Goal: Task Accomplishment & Management: Use online tool/utility

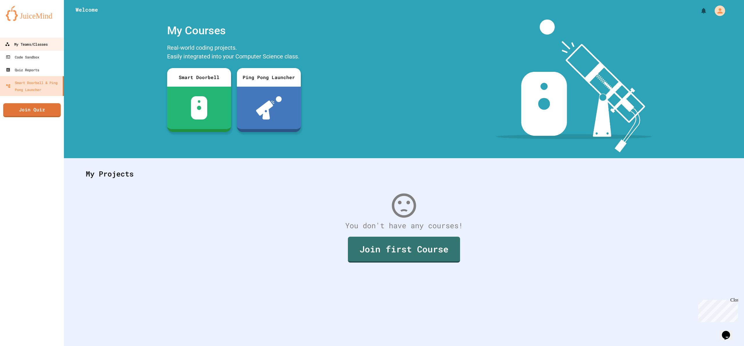
click at [13, 45] on div "My Teams/Classes" at bounding box center [26, 44] width 43 height 7
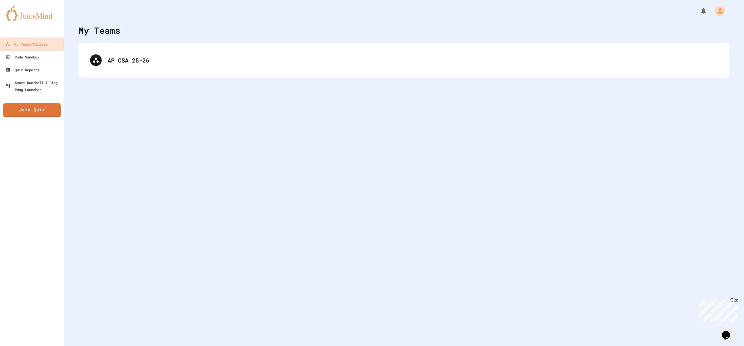
click at [116, 47] on div "AP CSA 25-26" at bounding box center [403, 60] width 651 height 35
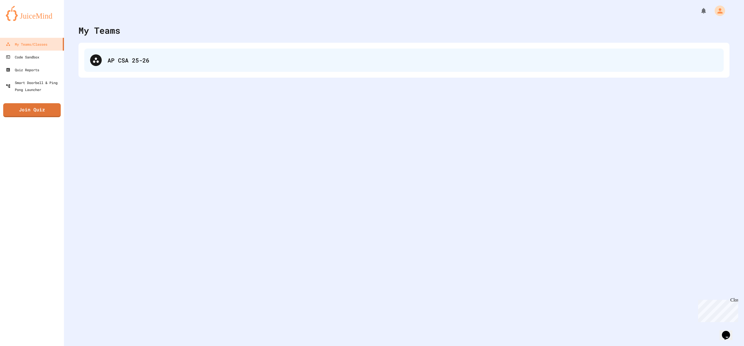
click at [124, 62] on div "AP CSA 25-26" at bounding box center [413, 60] width 610 height 9
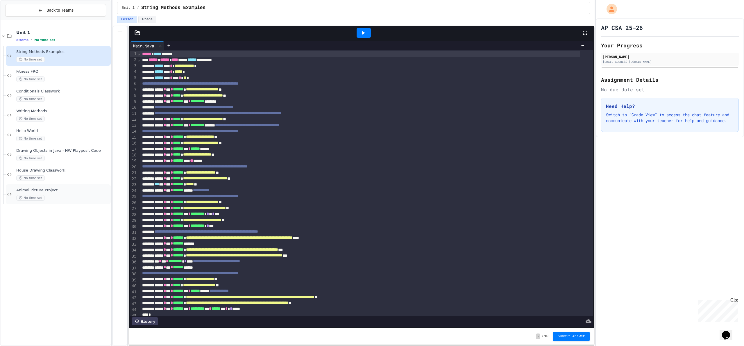
click at [39, 192] on span "Animal Picture Project" at bounding box center [62, 190] width 93 height 5
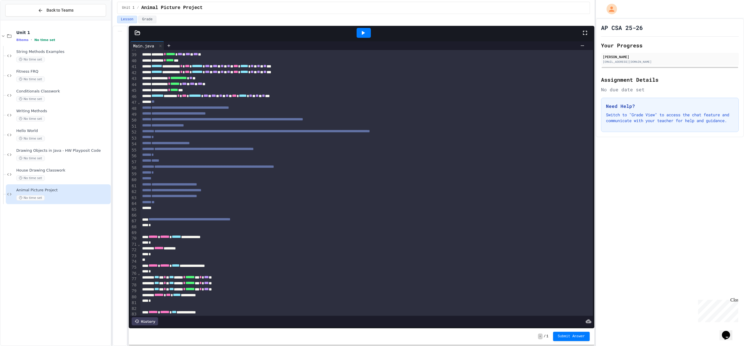
scroll to position [305, 0]
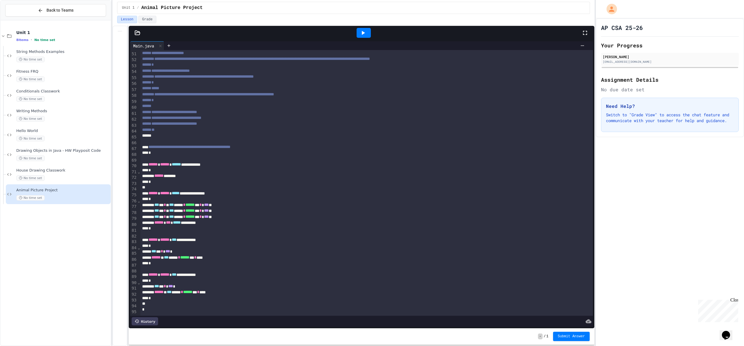
click at [364, 31] on icon at bounding box center [362, 32] width 7 height 7
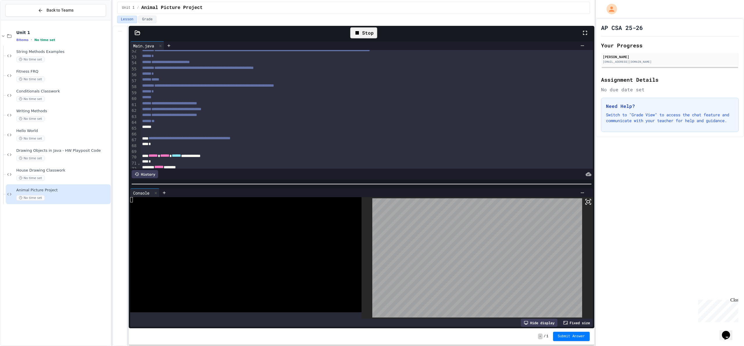
click at [585, 201] on icon at bounding box center [588, 201] width 7 height 7
click at [568, 318] on div "Fixed size" at bounding box center [576, 322] width 33 height 8
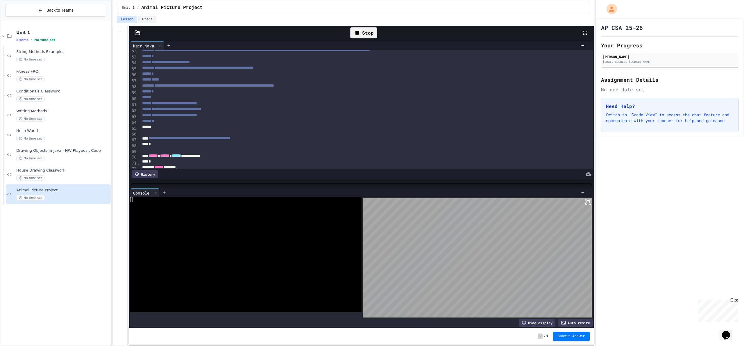
click at [570, 321] on div "Auto-resize" at bounding box center [575, 322] width 35 height 8
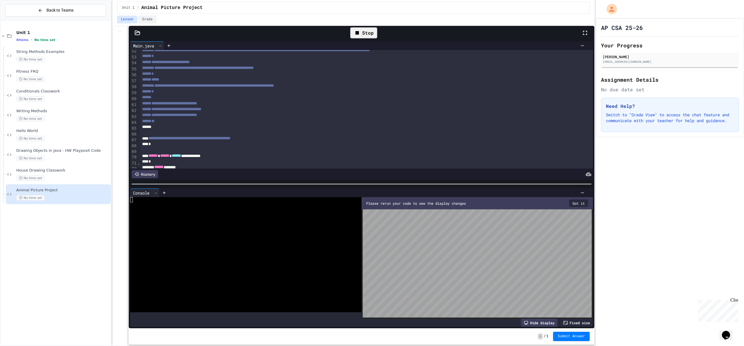
click at [579, 202] on button "Got it" at bounding box center [578, 203] width 19 height 8
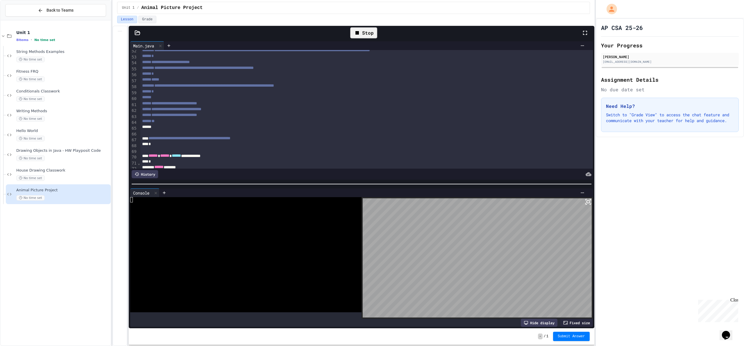
click at [368, 33] on div "Stop" at bounding box center [363, 32] width 27 height 11
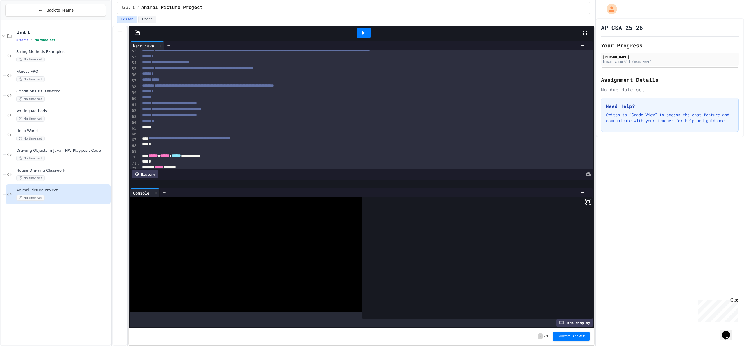
click at [368, 36] on div at bounding box center [364, 33] width 14 height 10
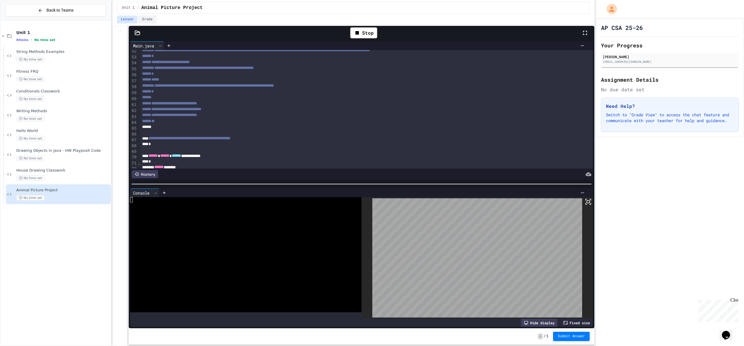
click at [590, 203] on icon at bounding box center [590, 203] width 1 height 1
click at [578, 190] on div at bounding box center [582, 192] width 9 height 5
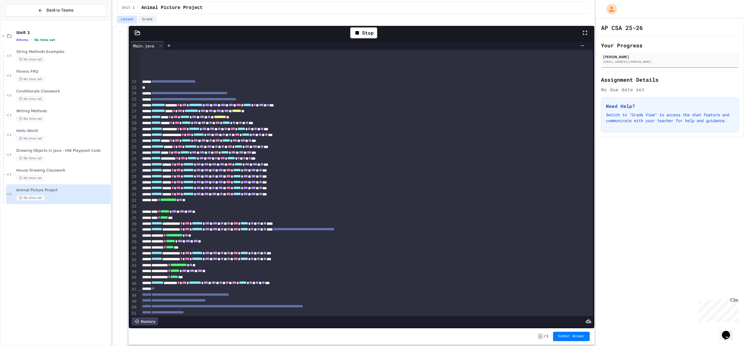
scroll to position [0, 0]
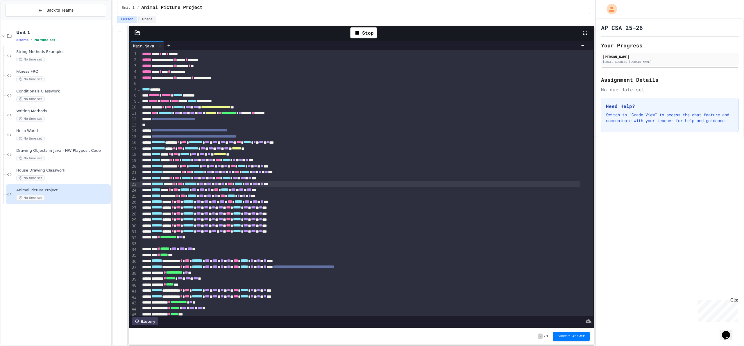
click at [197, 182] on span "********" at bounding box center [190, 184] width 12 height 4
click at [177, 183] on div "******** **** * *** ******** * *** * *** * ** * ** * *** ***** * *** * *** * **…" at bounding box center [359, 184] width 439 height 6
click at [255, 185] on div "******* **** * *** ******* * *** * *** * ** * ** * *** ***** * *** * *** * ** *…" at bounding box center [359, 184] width 439 height 6
click at [221, 184] on span "**" at bounding box center [219, 184] width 3 height 4
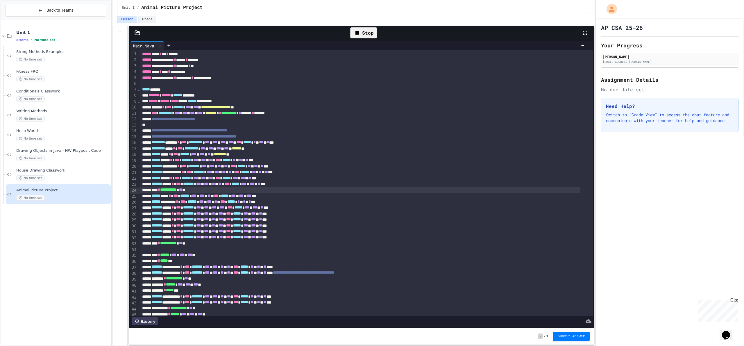
click at [363, 30] on div "Stop" at bounding box center [363, 32] width 27 height 11
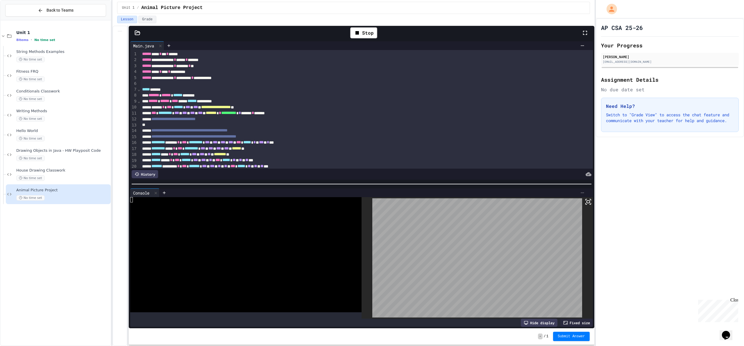
click at [580, 190] on icon at bounding box center [582, 192] width 5 height 5
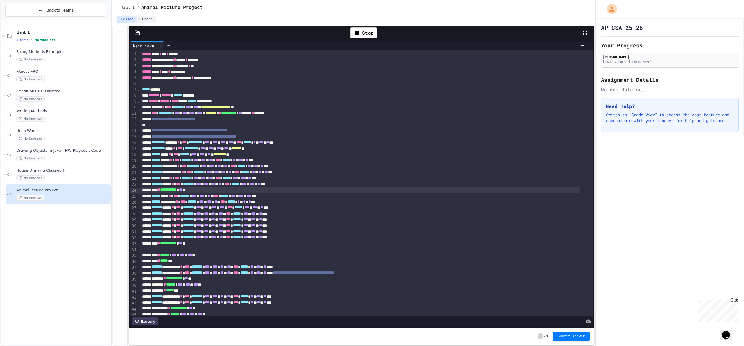
click at [215, 183] on span "**" at bounding box center [213, 184] width 3 height 4
click at [203, 191] on div "**********" at bounding box center [359, 190] width 439 height 6
click at [357, 34] on icon at bounding box center [356, 32] width 3 height 3
click at [357, 34] on div at bounding box center [364, 33] width 14 height 10
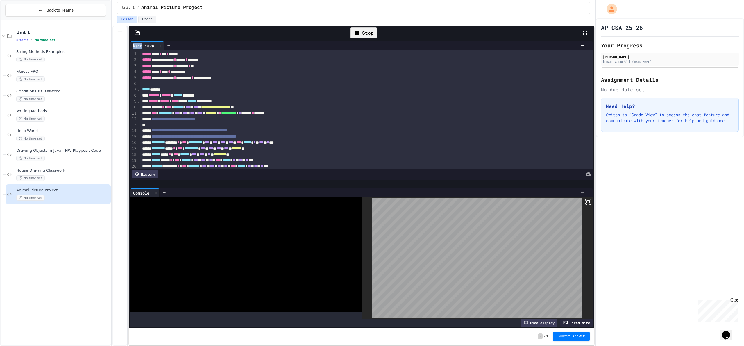
click at [580, 190] on icon at bounding box center [582, 192] width 5 height 5
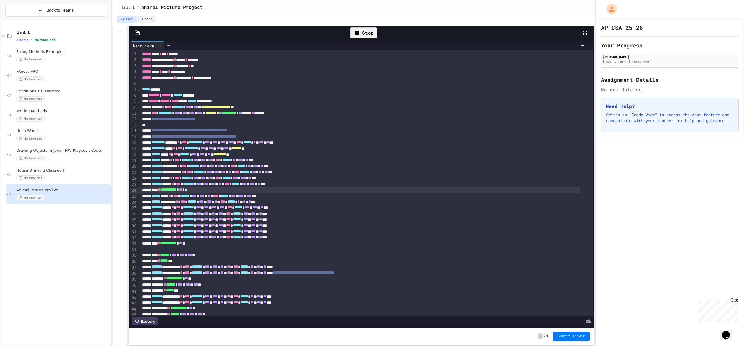
click at [184, 191] on span "*" at bounding box center [183, 189] width 2 height 4
click at [364, 32] on div "Stop" at bounding box center [363, 32] width 27 height 11
click at [364, 32] on icon at bounding box center [362, 32] width 7 height 7
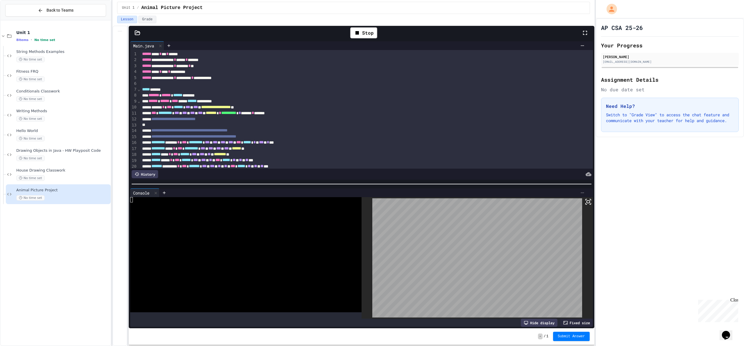
click at [580, 190] on icon at bounding box center [582, 192] width 5 height 5
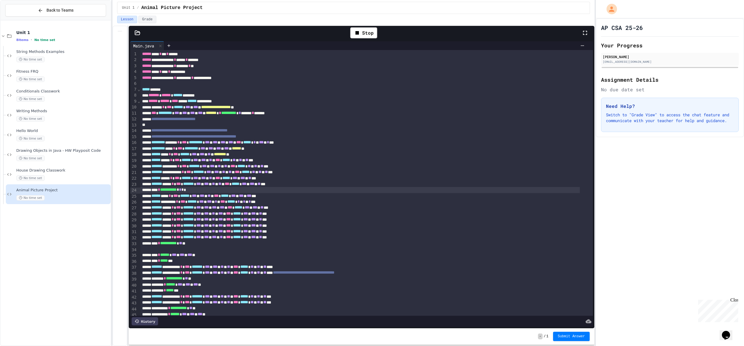
click at [184, 190] on span "*" at bounding box center [182, 189] width 2 height 4
click at [372, 31] on div "Stop" at bounding box center [363, 32] width 27 height 11
click at [372, 31] on div at bounding box center [364, 33] width 20 height 16
click at [368, 36] on div at bounding box center [364, 33] width 14 height 10
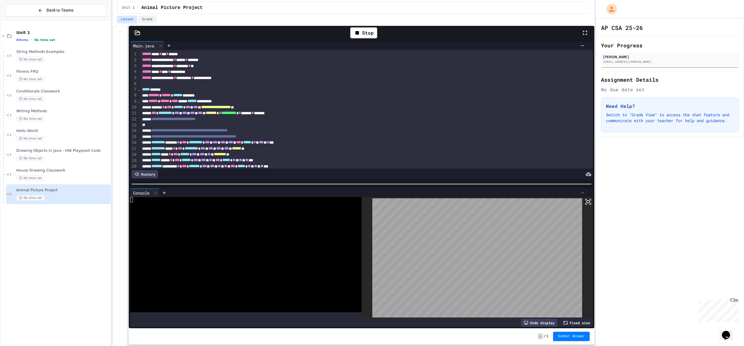
click at [580, 190] on icon at bounding box center [582, 192] width 5 height 5
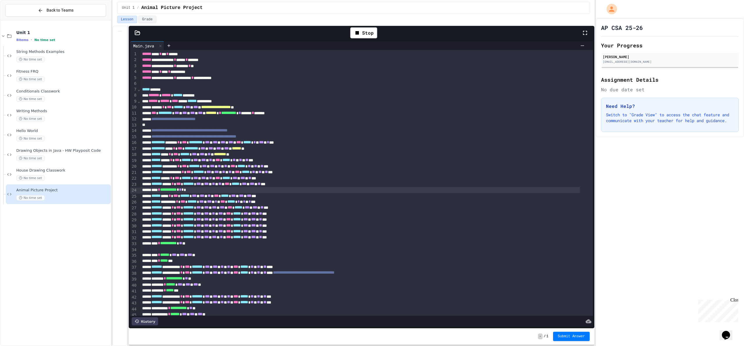
click at [184, 190] on span "*" at bounding box center [182, 189] width 2 height 4
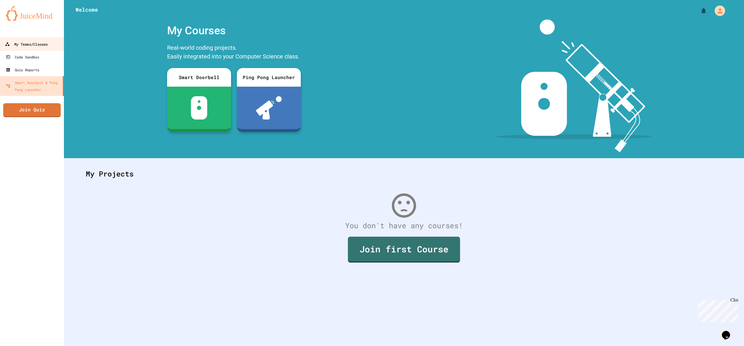
click at [37, 44] on div "My Teams/Classes" at bounding box center [26, 44] width 43 height 7
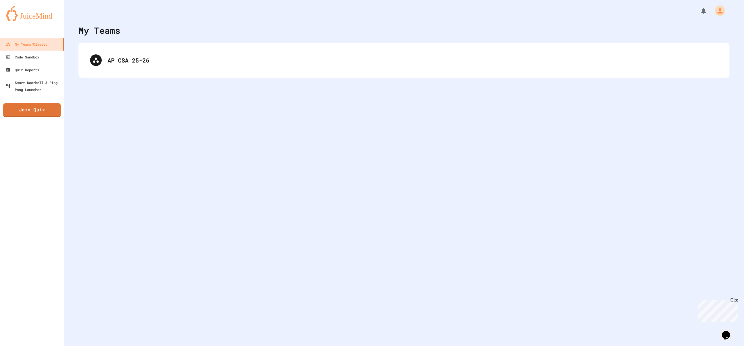
click at [148, 68] on div "AP CSA 25-26" at bounding box center [403, 60] width 639 height 23
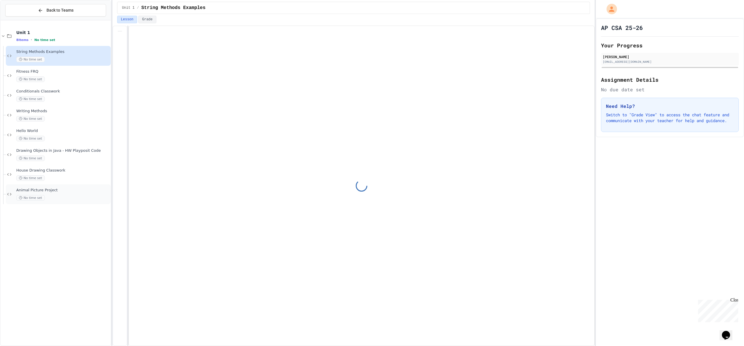
click at [46, 197] on div "No time set" at bounding box center [62, 198] width 93 height 6
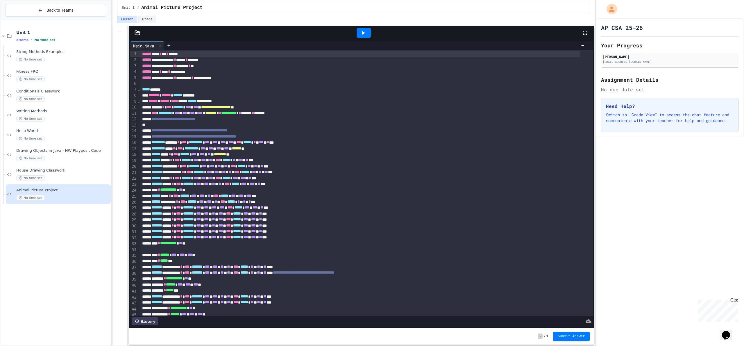
click at [365, 34] on icon at bounding box center [362, 32] width 7 height 7
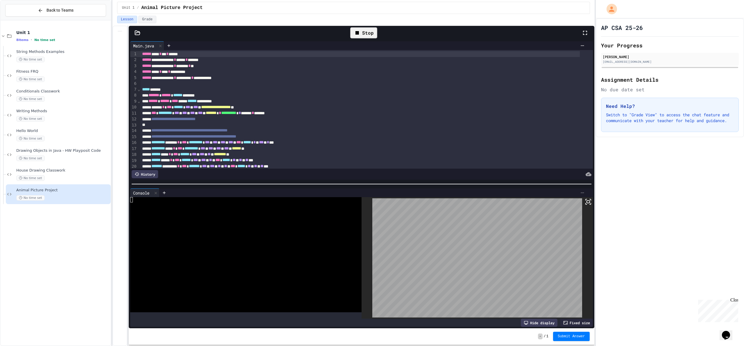
click at [580, 191] on icon at bounding box center [582, 192] width 5 height 5
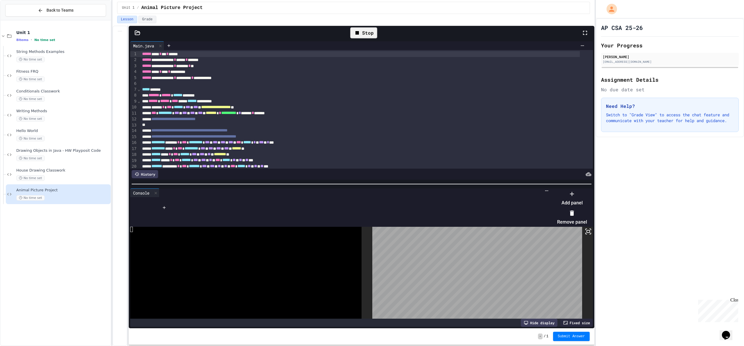
click at [575, 211] on icon at bounding box center [571, 212] width 7 height 7
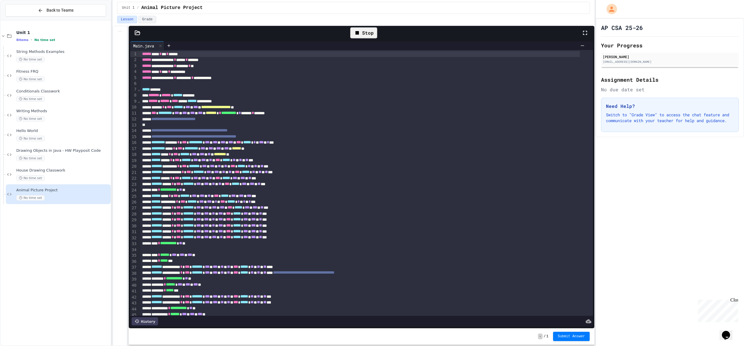
click at [203, 192] on div "**********" at bounding box center [359, 190] width 439 height 6
click at [363, 29] on div "Stop" at bounding box center [363, 32] width 27 height 11
click at [364, 35] on icon at bounding box center [362, 32] width 7 height 7
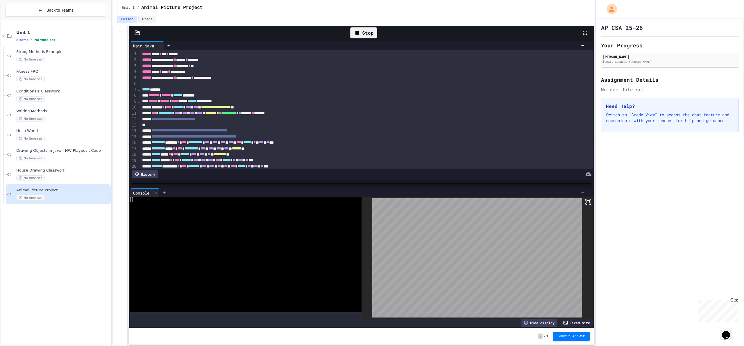
click at [580, 191] on icon at bounding box center [582, 192] width 5 height 5
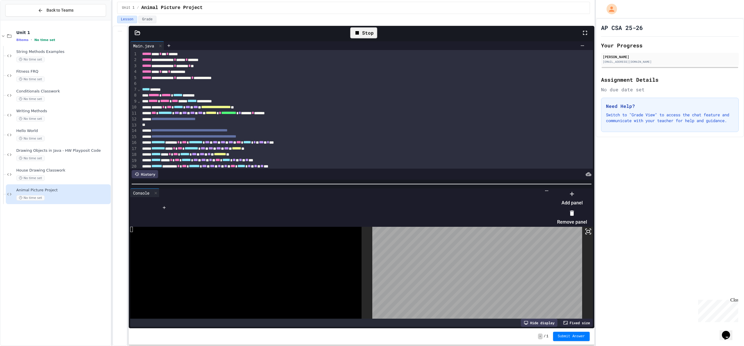
click at [575, 209] on icon at bounding box center [571, 212] width 7 height 7
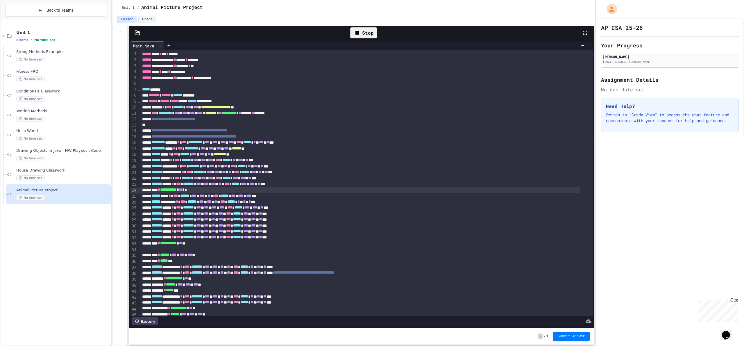
click at [204, 193] on div "**********" at bounding box center [359, 190] width 439 height 6
click at [357, 35] on icon at bounding box center [357, 32] width 7 height 7
click at [357, 35] on div at bounding box center [364, 33] width 14 height 10
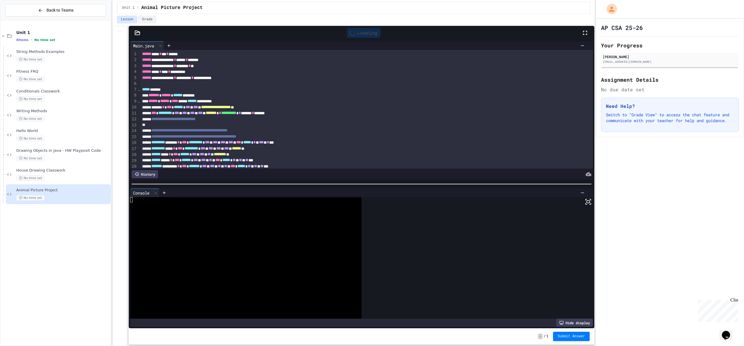
click at [367, 33] on div "Loading" at bounding box center [363, 33] width 33 height 10
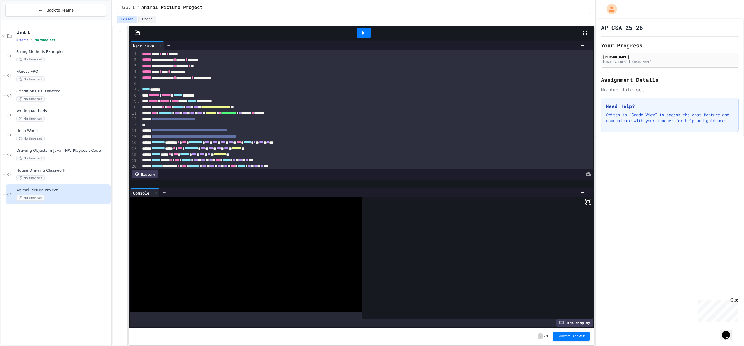
click at [366, 35] on div at bounding box center [364, 33] width 14 height 10
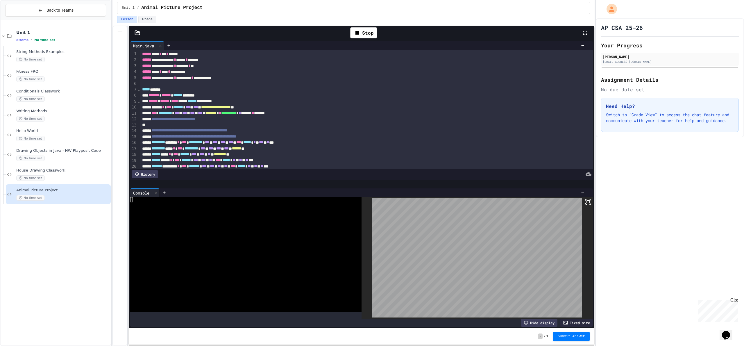
click at [580, 190] on icon at bounding box center [582, 192] width 5 height 5
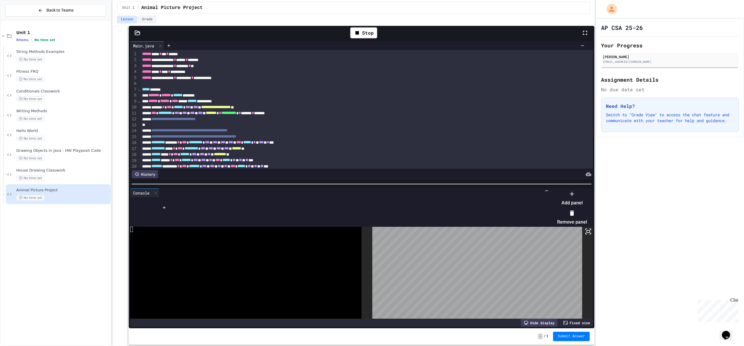
click at [575, 209] on icon at bounding box center [571, 212] width 7 height 7
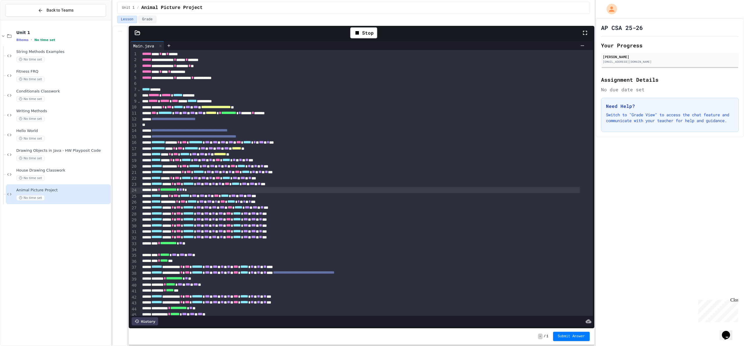
click at [182, 191] on span "**" at bounding box center [180, 189] width 3 height 4
click at [367, 34] on div "Stop" at bounding box center [363, 32] width 27 height 11
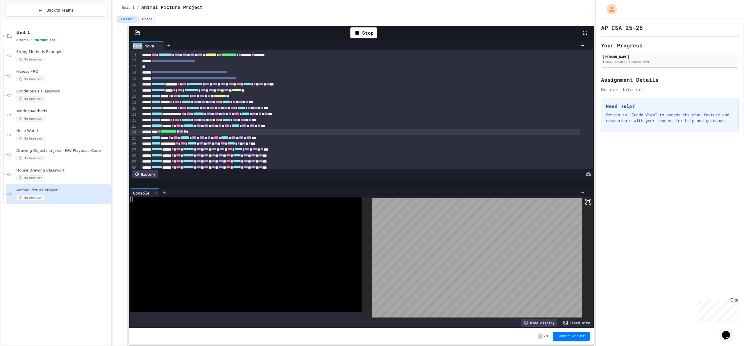
scroll to position [58, 0]
click at [186, 131] on span "*" at bounding box center [185, 131] width 2 height 4
click at [365, 30] on div "Stop" at bounding box center [363, 32] width 27 height 11
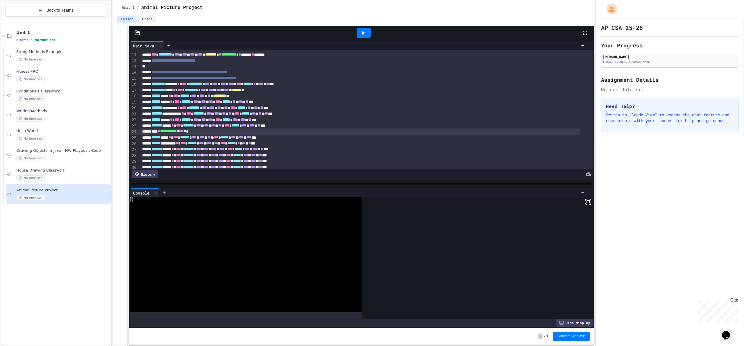
click at [365, 30] on icon at bounding box center [362, 32] width 7 height 7
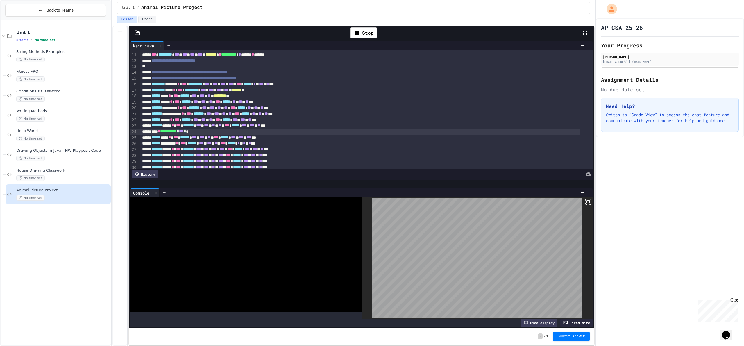
click at [184, 131] on span "***" at bounding box center [181, 131] width 5 height 4
click at [363, 33] on div "Stop" at bounding box center [363, 32] width 27 height 11
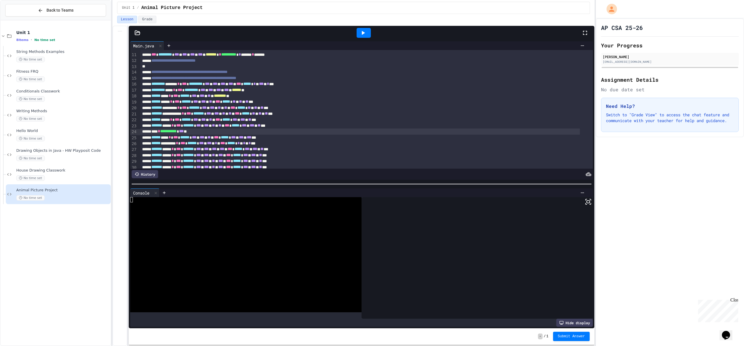
click at [363, 33] on icon at bounding box center [363, 33] width 3 height 4
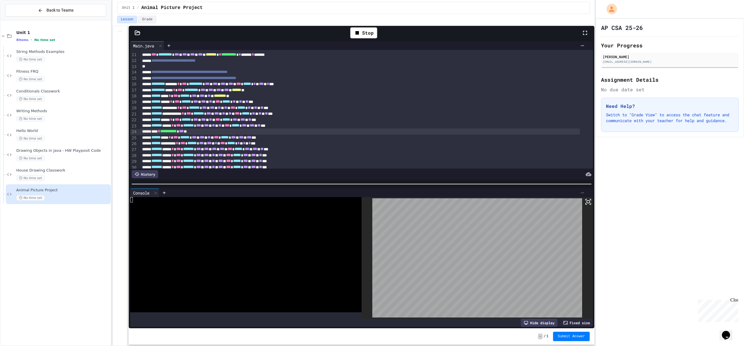
click at [580, 190] on icon at bounding box center [582, 192] width 5 height 5
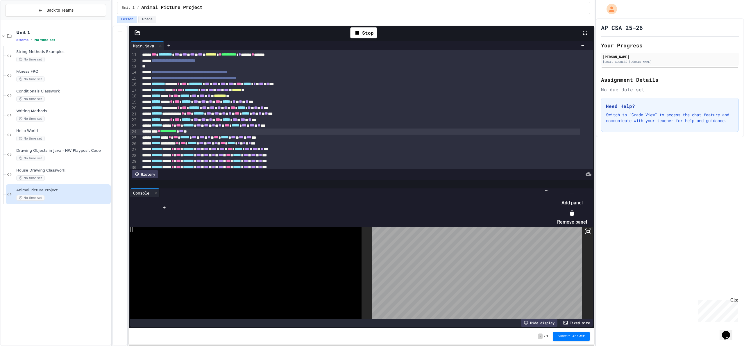
click at [587, 213] on li "Remove panel" at bounding box center [572, 217] width 30 height 19
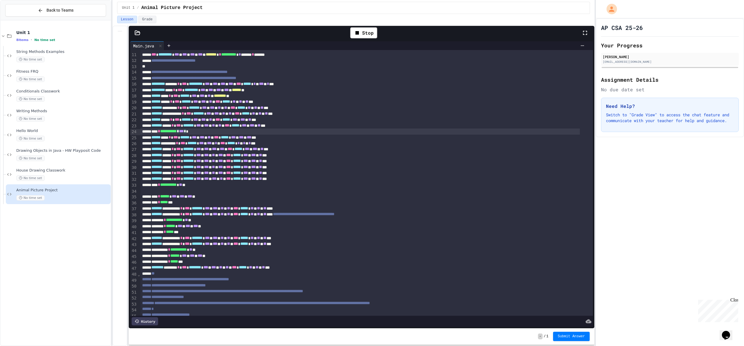
click at [184, 132] on span "***" at bounding box center [181, 131] width 5 height 4
click at [243, 108] on div "******* ******** * *** ******* * *** * *** * ** * ** * *** ***** * ** * ** * **…" at bounding box center [359, 108] width 439 height 6
click at [215, 126] on span "**" at bounding box center [213, 125] width 3 height 4
click at [201, 126] on span "***" at bounding box center [198, 125] width 5 height 4
click at [209, 125] on span "***" at bounding box center [206, 125] width 5 height 4
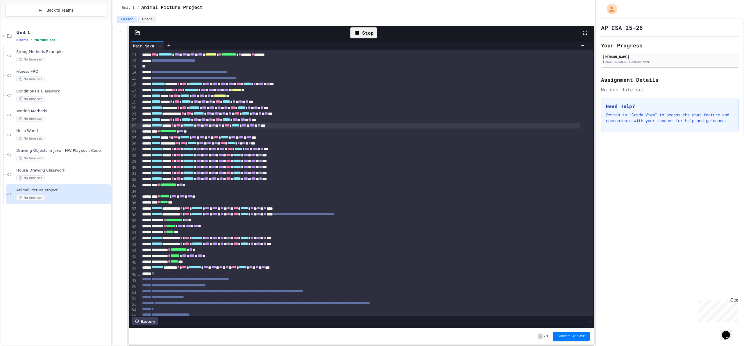
click at [368, 36] on div "Stop" at bounding box center [363, 32] width 27 height 11
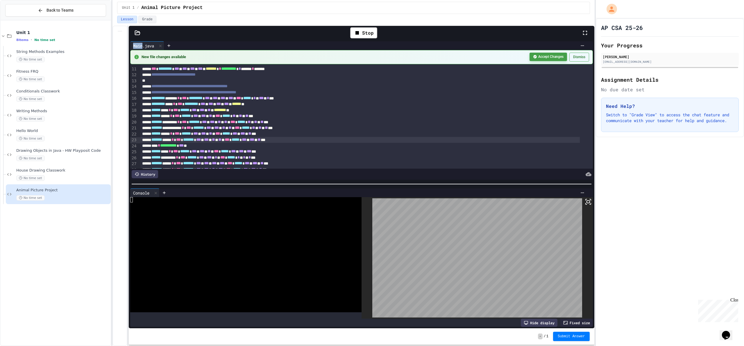
click at [557, 58] on button "Accept Changes" at bounding box center [547, 57] width 37 height 8
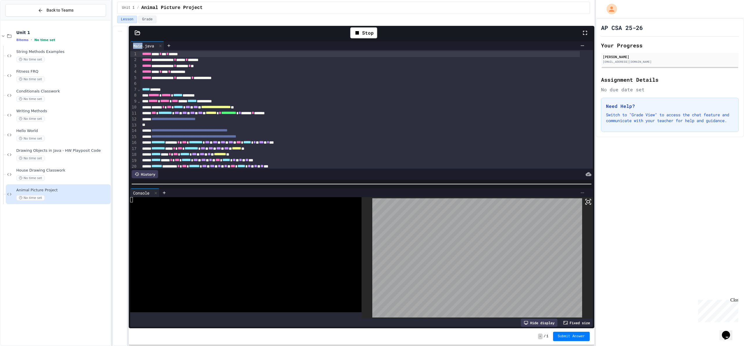
click at [580, 191] on icon at bounding box center [582, 192] width 5 height 5
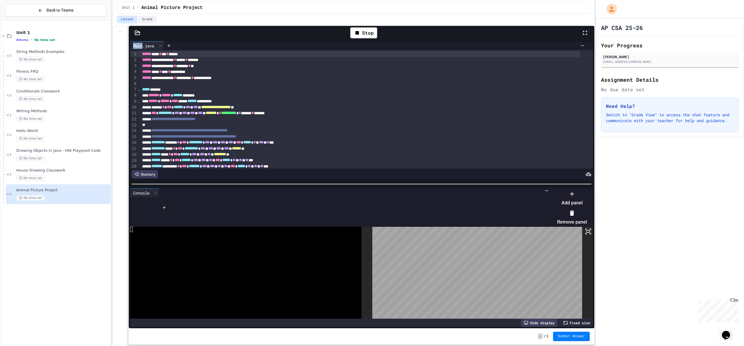
click at [574, 211] on icon at bounding box center [572, 212] width 4 height 5
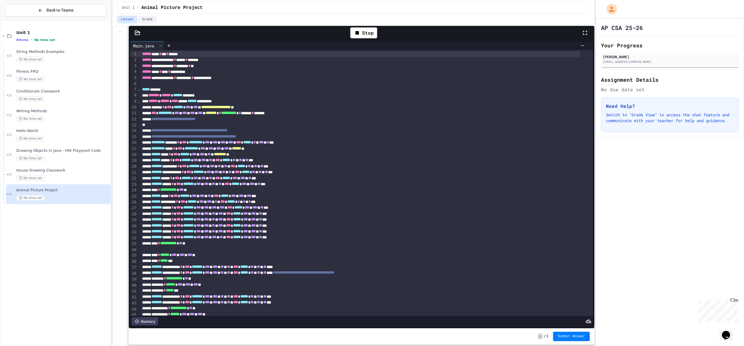
click at [184, 189] on span "***" at bounding box center [181, 189] width 5 height 4
click at [370, 30] on div "Stop" at bounding box center [363, 32] width 27 height 11
click at [366, 34] on icon at bounding box center [362, 32] width 7 height 7
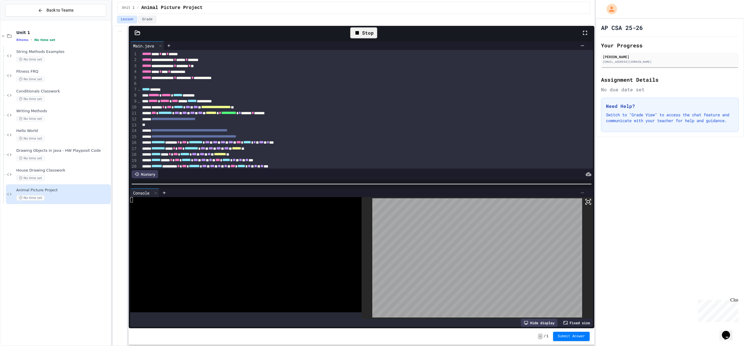
click at [581, 192] on icon at bounding box center [582, 192] width 3 height 1
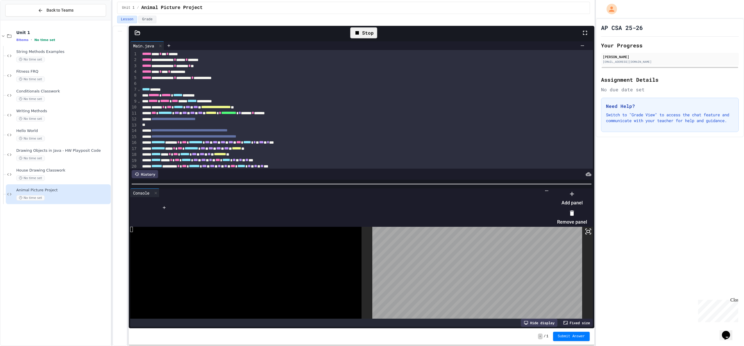
click at [551, 189] on div at bounding box center [569, 189] width 36 height 0
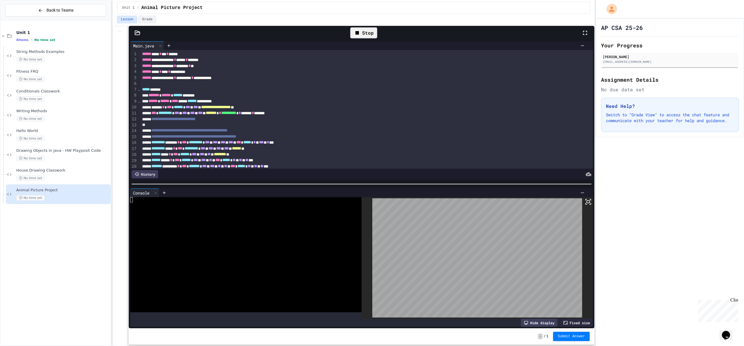
click at [587, 198] on icon at bounding box center [588, 201] width 7 height 7
click at [581, 191] on div at bounding box center [582, 192] width 9 height 5
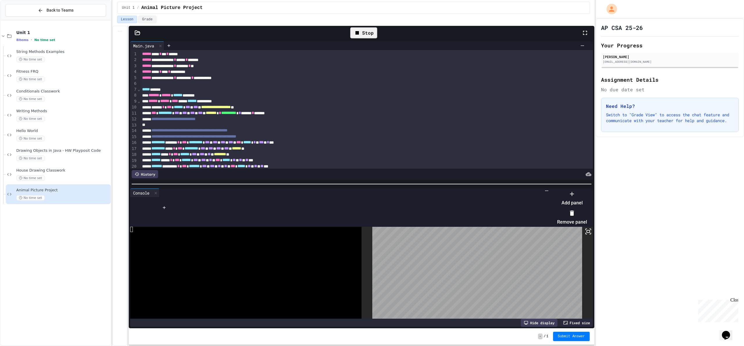
click at [574, 212] on icon at bounding box center [572, 212] width 4 height 5
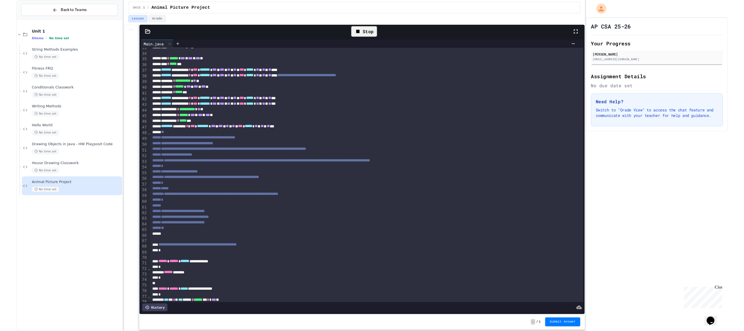
scroll to position [208, 0]
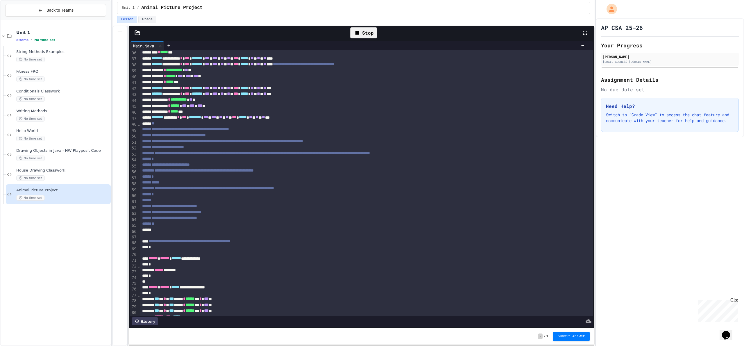
click at [338, 117] on div "******** ******* * *** ******** * *** * *** * ** * ** * *** ***** * ** * ** * *…" at bounding box center [359, 117] width 439 height 6
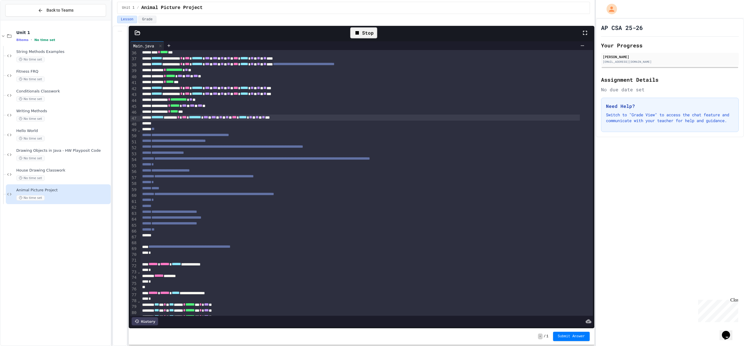
click at [368, 32] on div "Stop" at bounding box center [363, 32] width 27 height 11
click at [368, 32] on div at bounding box center [364, 33] width 14 height 10
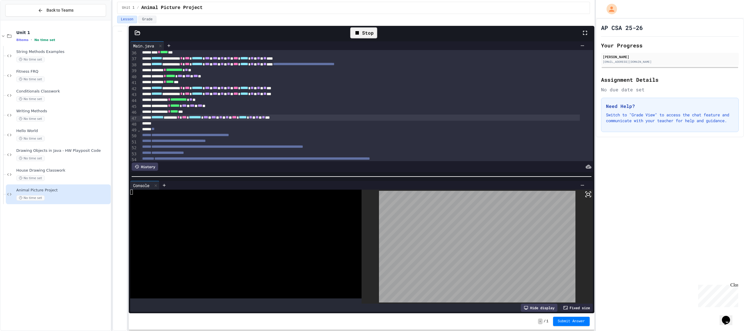
click at [370, 34] on div "Stop" at bounding box center [363, 32] width 27 height 11
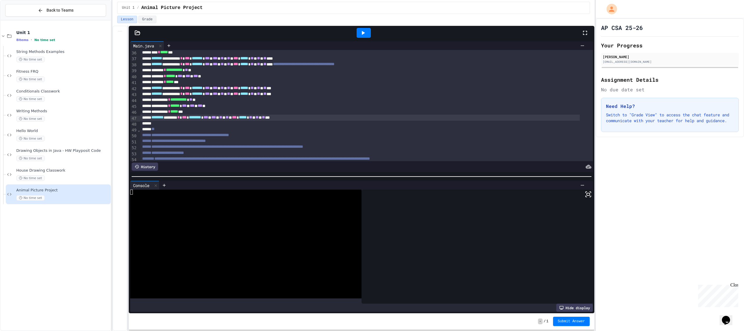
click at [367, 34] on div at bounding box center [364, 33] width 14 height 10
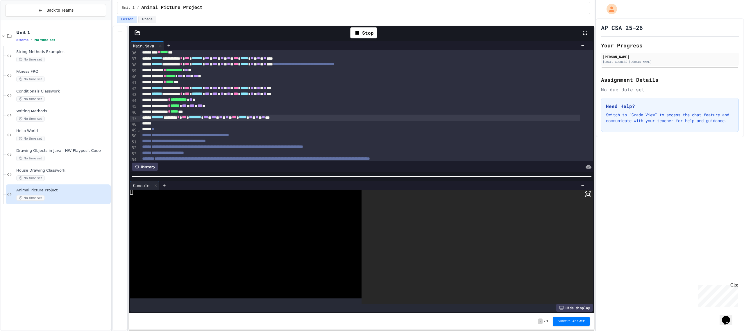
click at [585, 192] on icon at bounding box center [588, 194] width 7 height 7
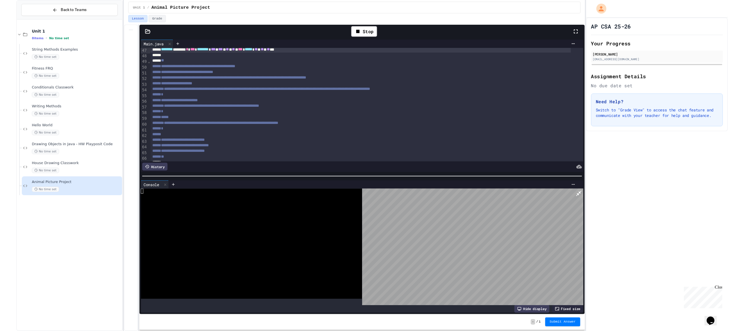
scroll to position [209, 0]
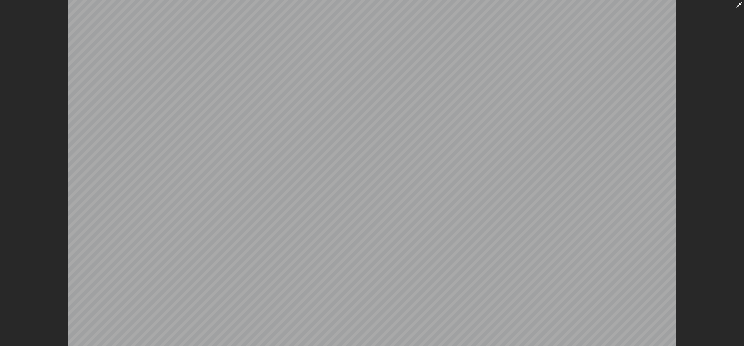
click at [739, 5] on icon at bounding box center [739, 4] width 7 height 7
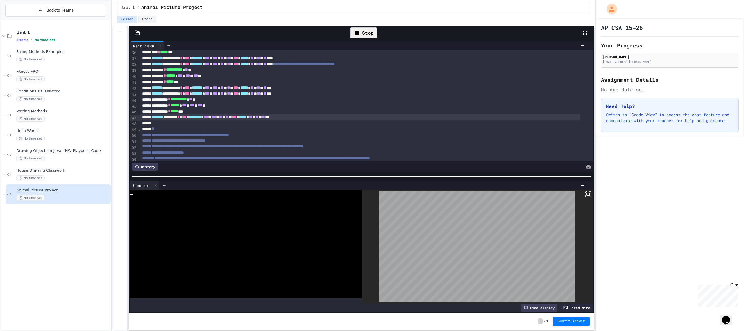
click at [372, 32] on div "Stop" at bounding box center [363, 32] width 27 height 11
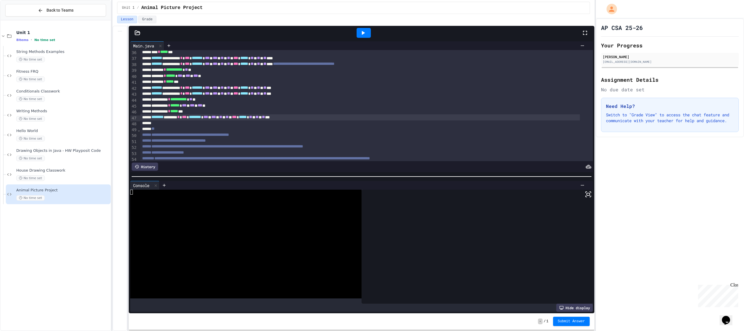
click at [367, 33] on div at bounding box center [364, 33] width 14 height 10
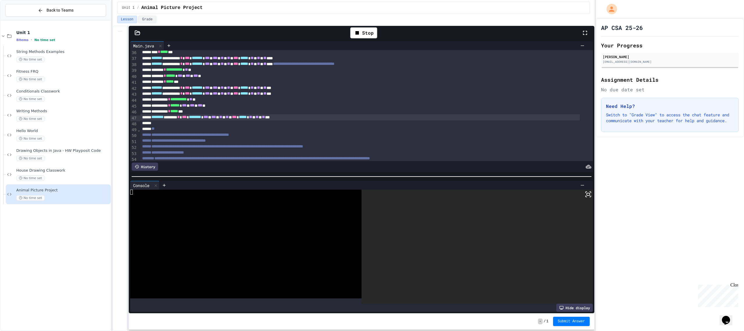
click at [585, 193] on icon at bounding box center [588, 194] width 7 height 7
